Goal: Navigation & Orientation: Find specific page/section

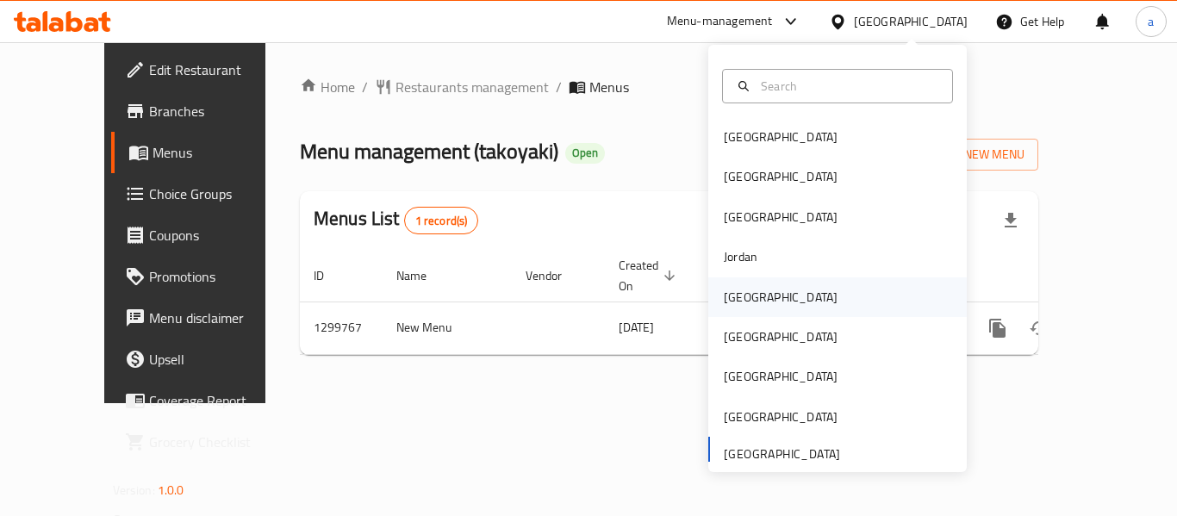
click at [762, 300] on div "[GEOGRAPHIC_DATA]" at bounding box center [837, 297] width 259 height 40
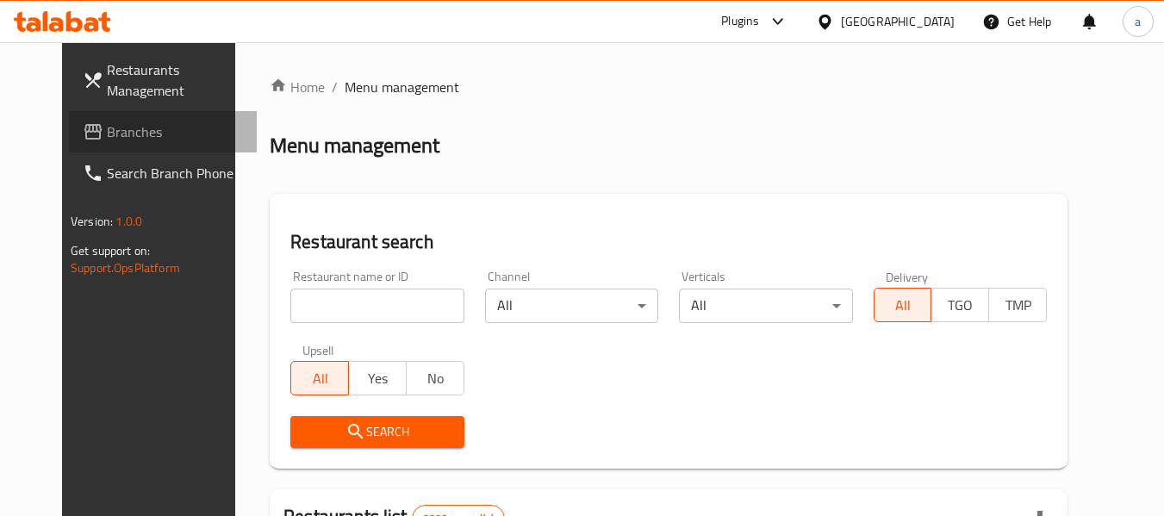
click at [107, 138] on span "Branches" at bounding box center [175, 132] width 136 height 21
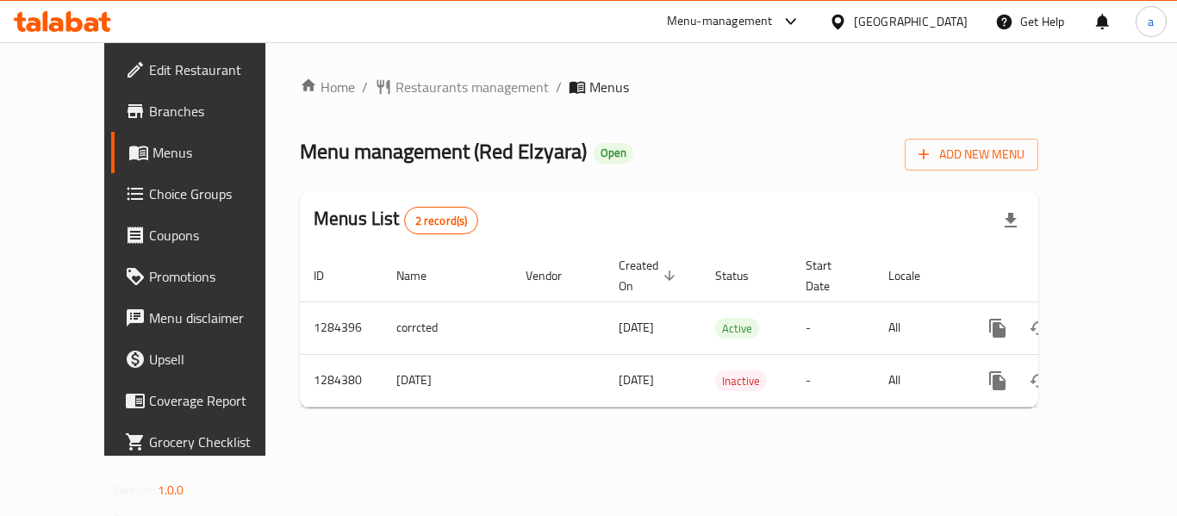
click at [854, 22] on div at bounding box center [841, 21] width 25 height 19
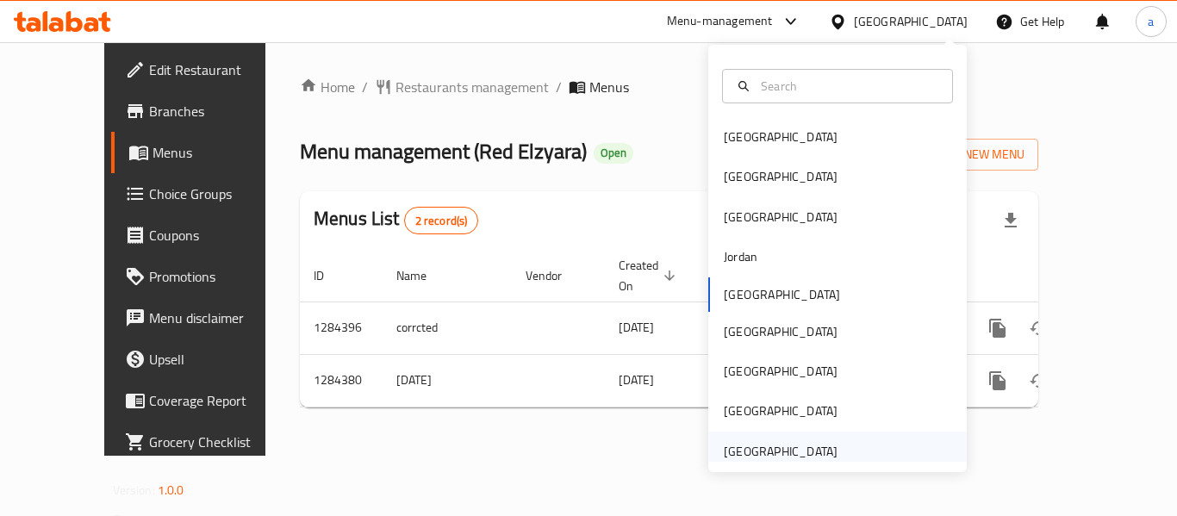
click at [789, 439] on div "[GEOGRAPHIC_DATA]" at bounding box center [780, 452] width 141 height 40
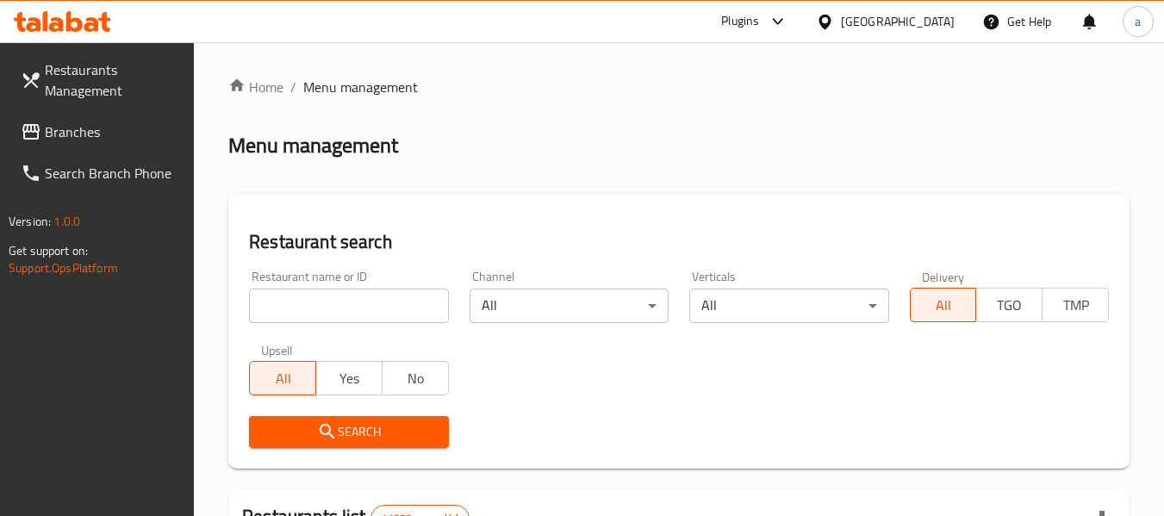
click at [138, 136] on span "Branches" at bounding box center [113, 132] width 136 height 21
